Goal: Navigation & Orientation: Find specific page/section

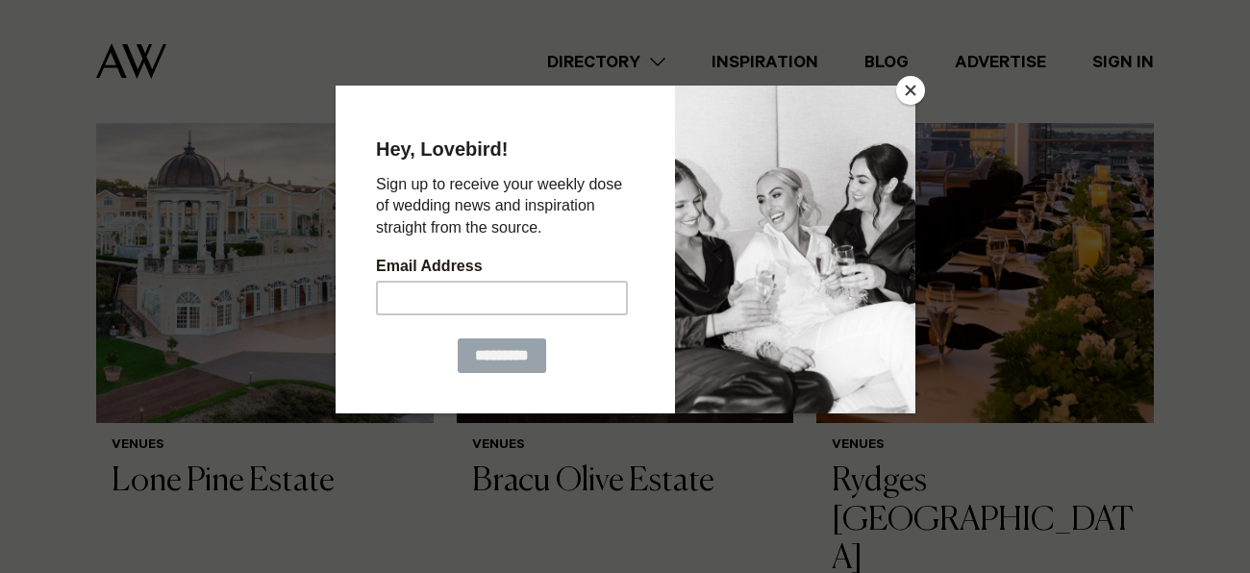
scroll to position [722, 0]
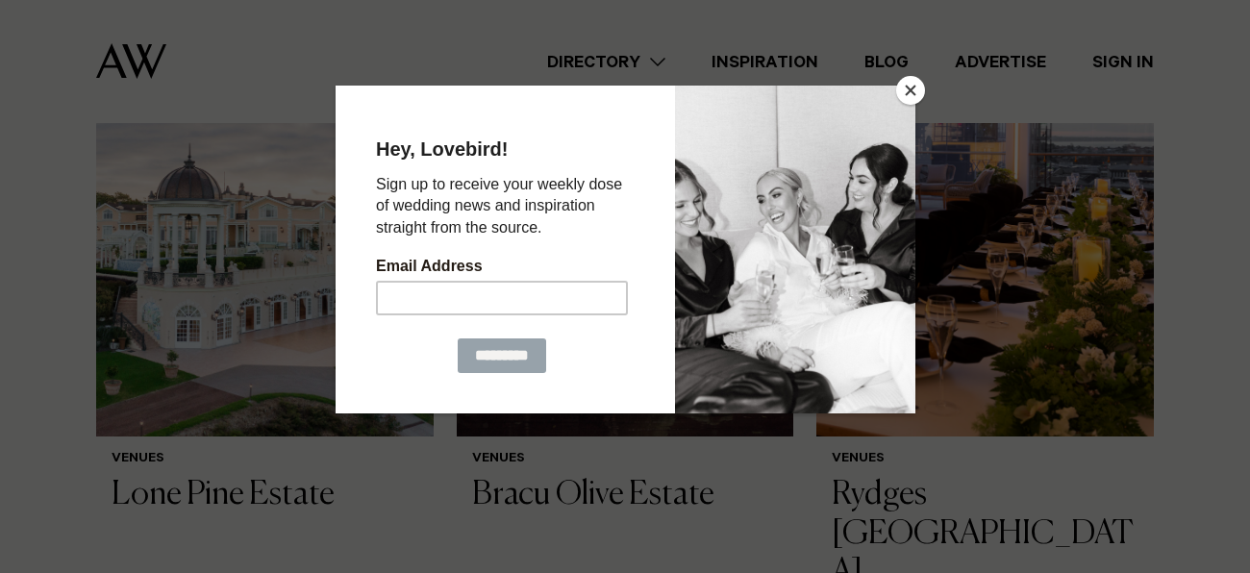
click at [907, 81] on button "Close" at bounding box center [910, 90] width 29 height 29
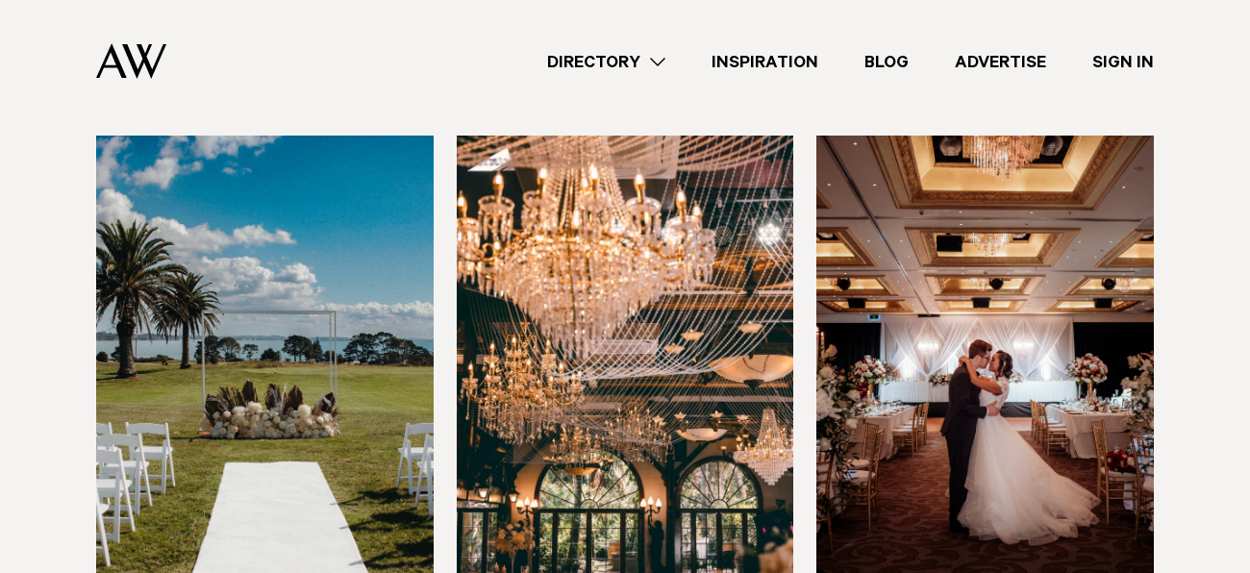
scroll to position [3204, 0]
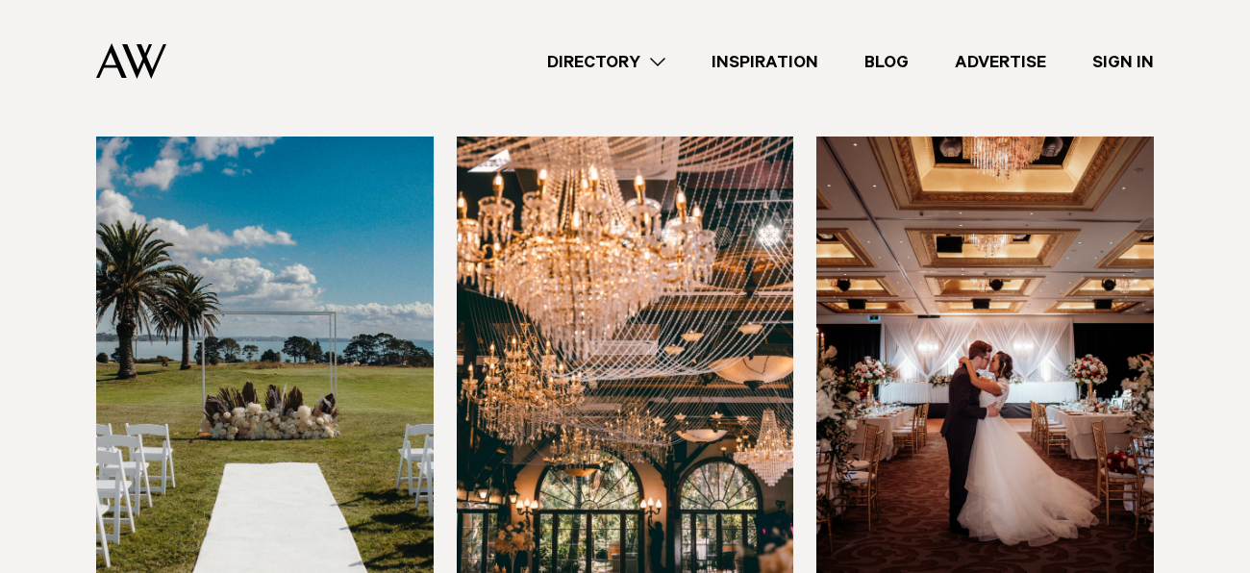
click at [930, 266] on img at bounding box center [984, 362] width 337 height 452
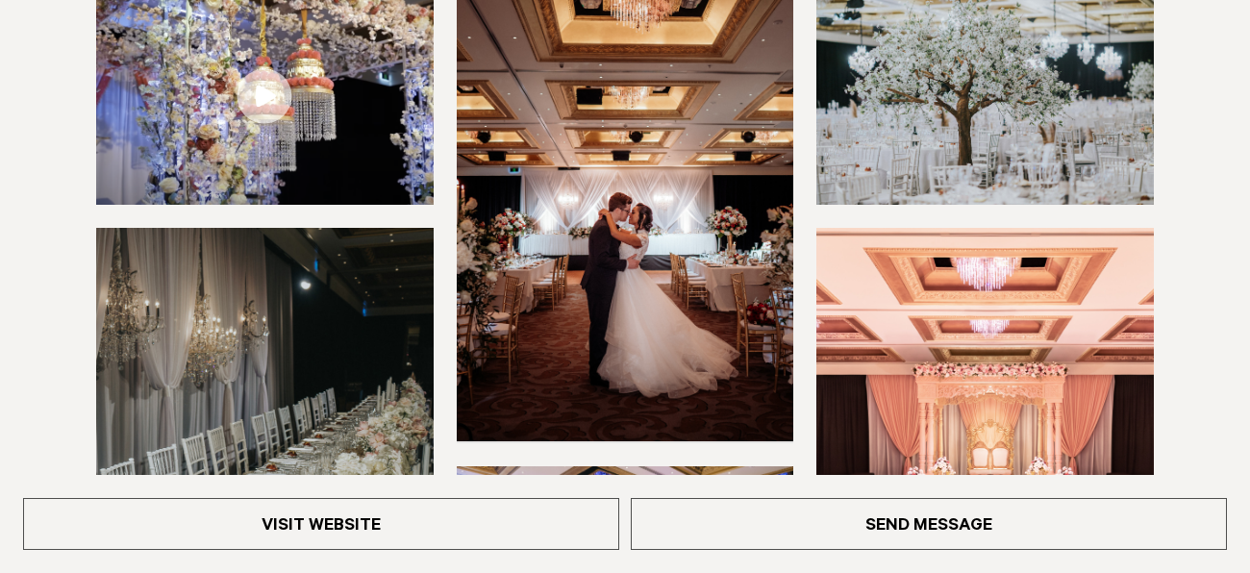
scroll to position [503, 0]
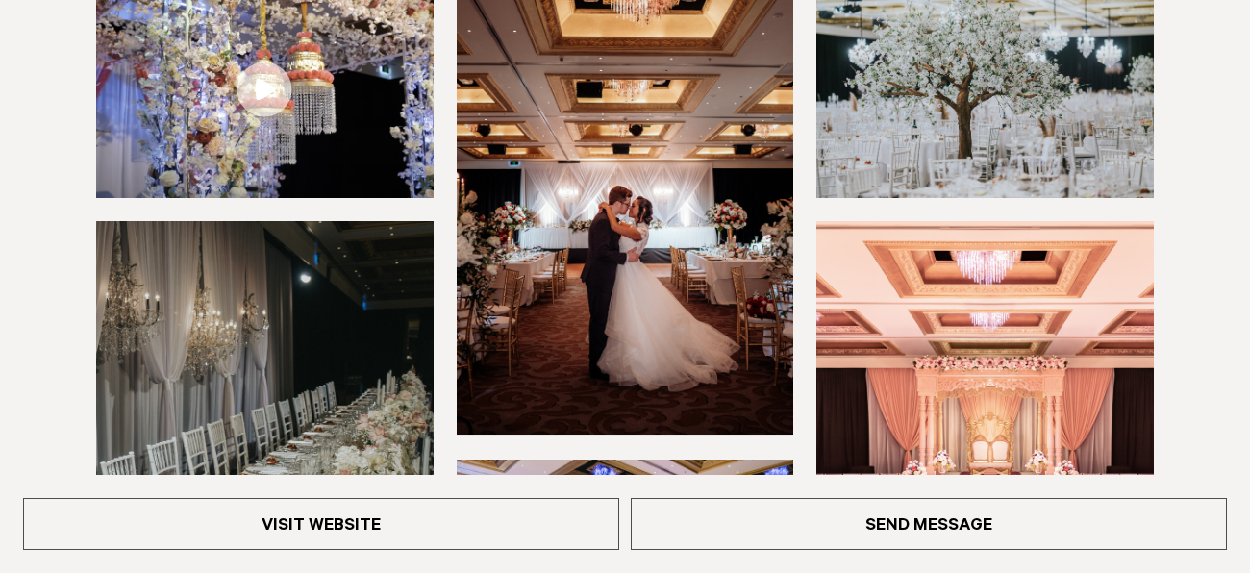
click at [737, 236] on img at bounding box center [625, 208] width 337 height 452
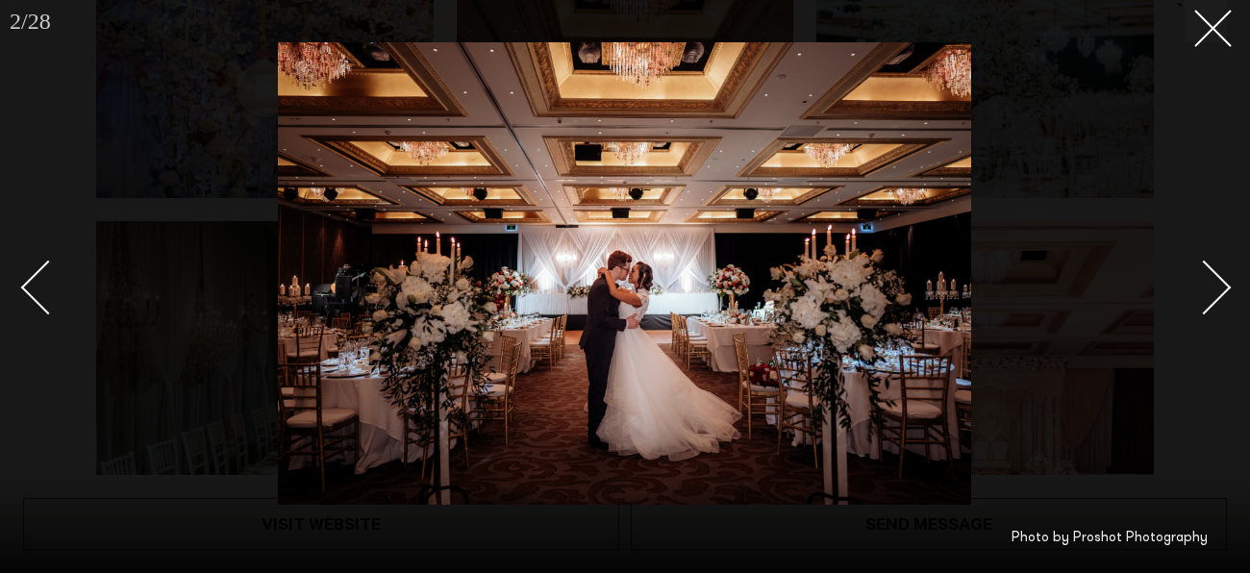
click at [738, 236] on img at bounding box center [624, 273] width 693 height 462
click at [1213, 14] on icon at bounding box center [1205, 21] width 23 height 23
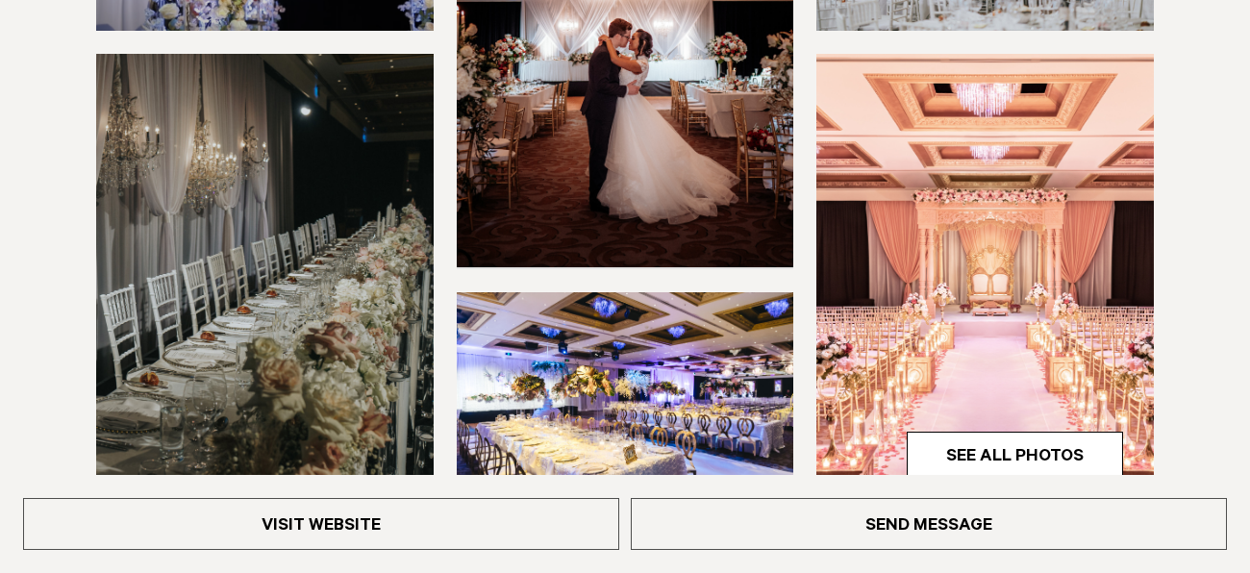
scroll to position [671, 0]
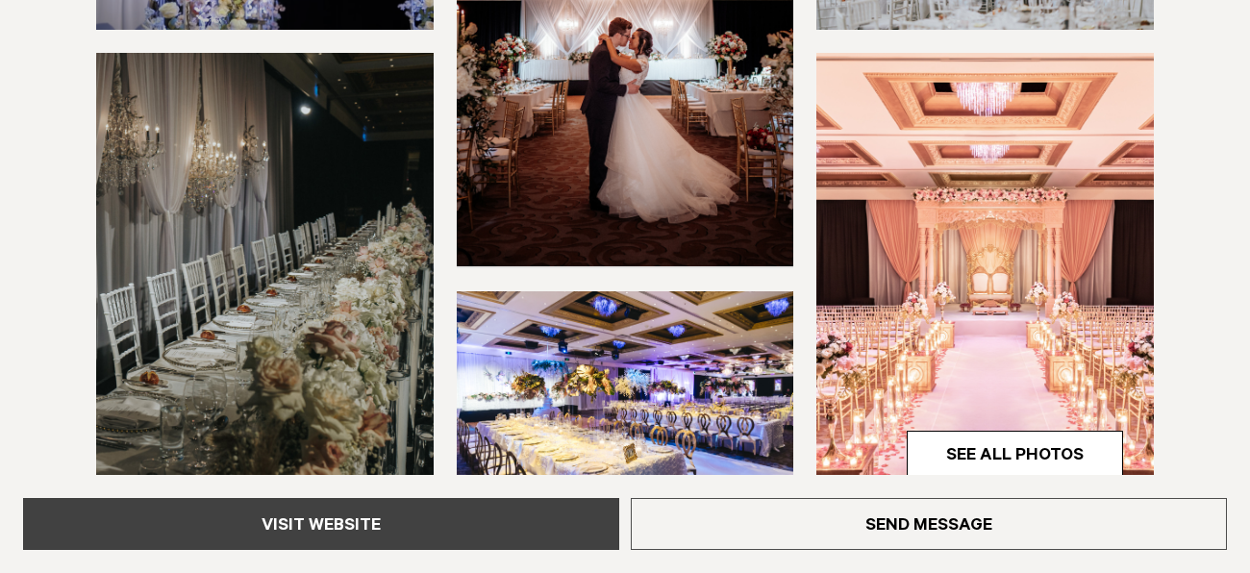
click at [489, 520] on link "Visit Website" at bounding box center [321, 524] width 596 height 52
